Goal: Browse casually

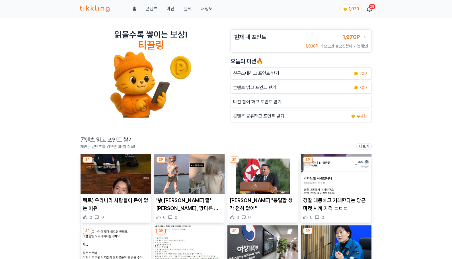
click at [175, 177] on img at bounding box center [189, 174] width 71 height 40
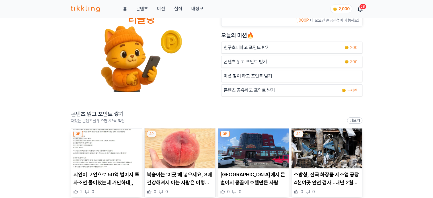
scroll to position [57, 0]
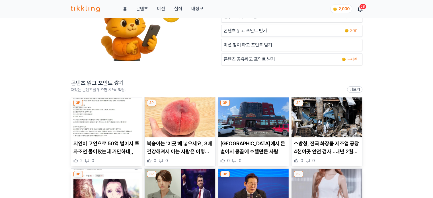
click at [111, 108] on img at bounding box center [106, 117] width 71 height 40
